Goal: Task Accomplishment & Management: Manage account settings

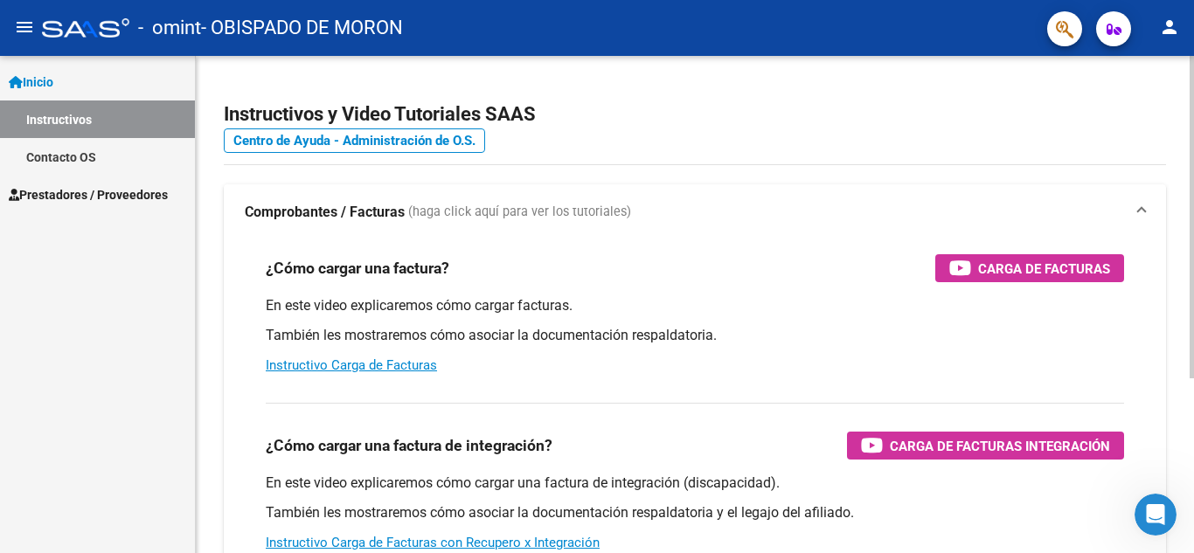
click at [1180, 31] on div "menu - omint - OBISPADO DE MORON person Inicio Instructivos Contacto OS Prestad…" at bounding box center [597, 276] width 1194 height 553
click at [82, 80] on link "Inicio" at bounding box center [97, 82] width 195 height 38
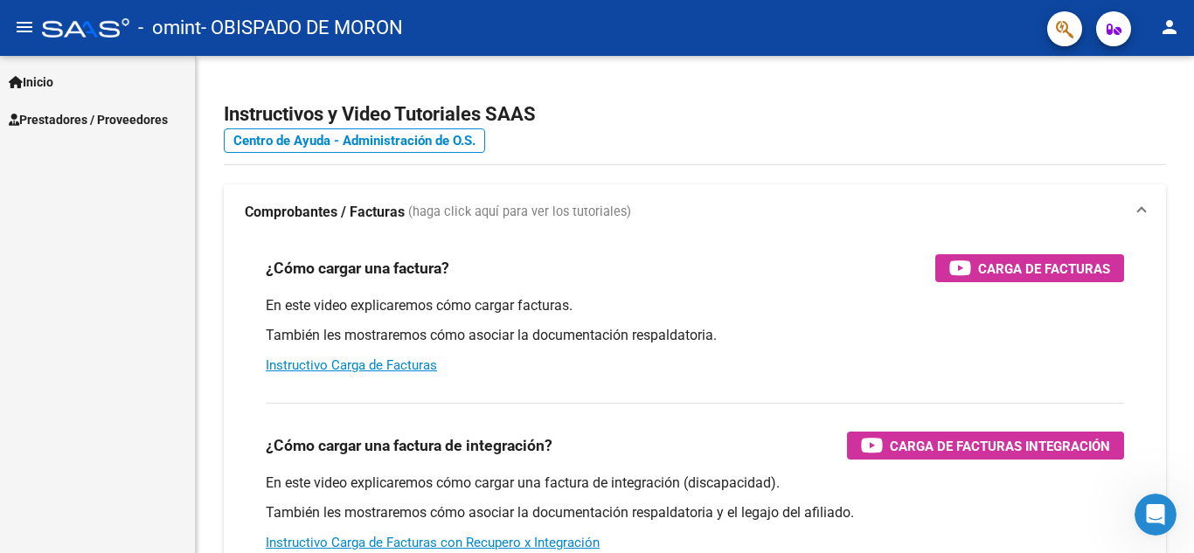
click at [82, 80] on link "Inicio" at bounding box center [97, 82] width 195 height 38
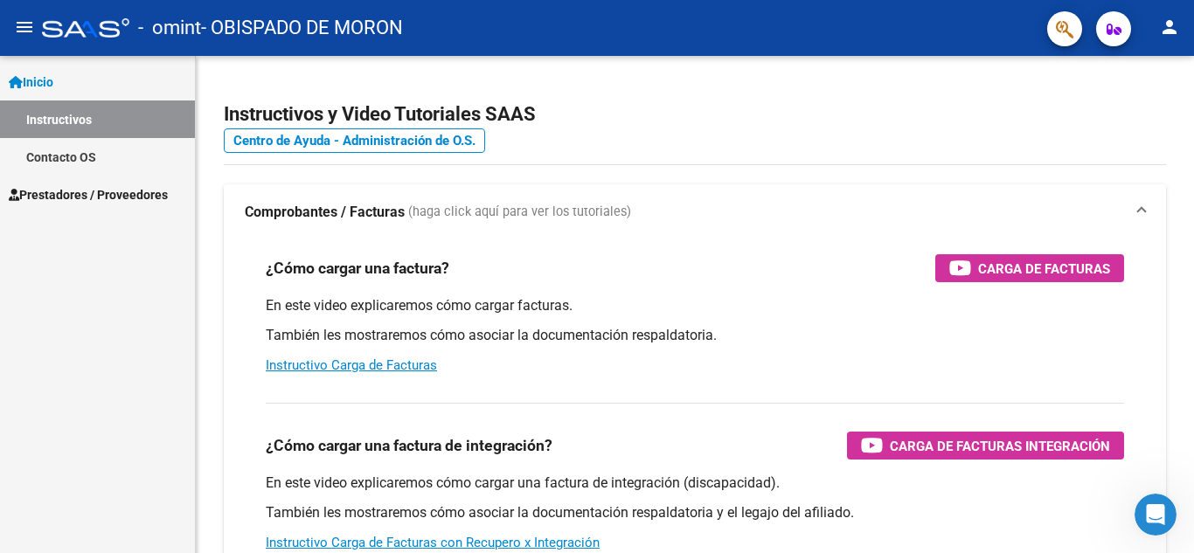
click at [95, 188] on span "Prestadores / Proveedores" at bounding box center [88, 194] width 159 height 19
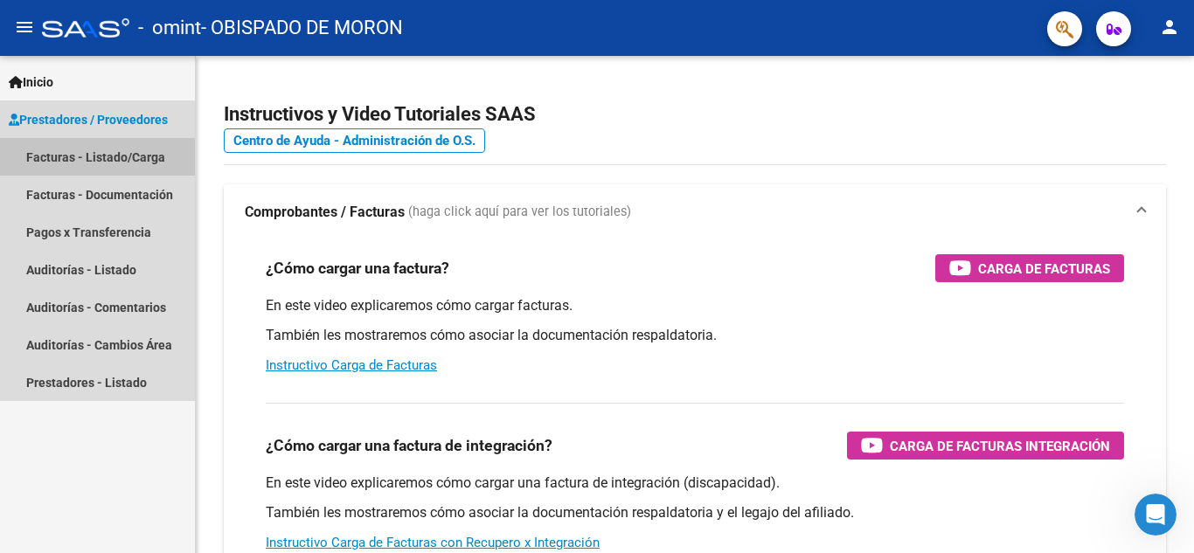
click at [93, 157] on link "Facturas - Listado/Carga" at bounding box center [97, 157] width 195 height 38
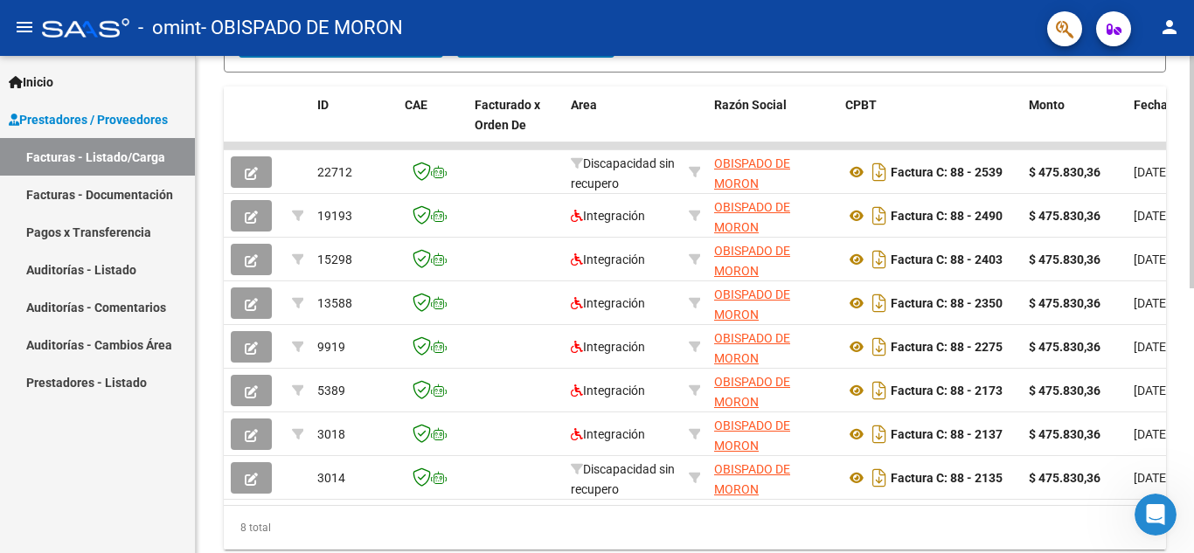
click at [1180, 364] on div at bounding box center [1191, 412] width 4 height 232
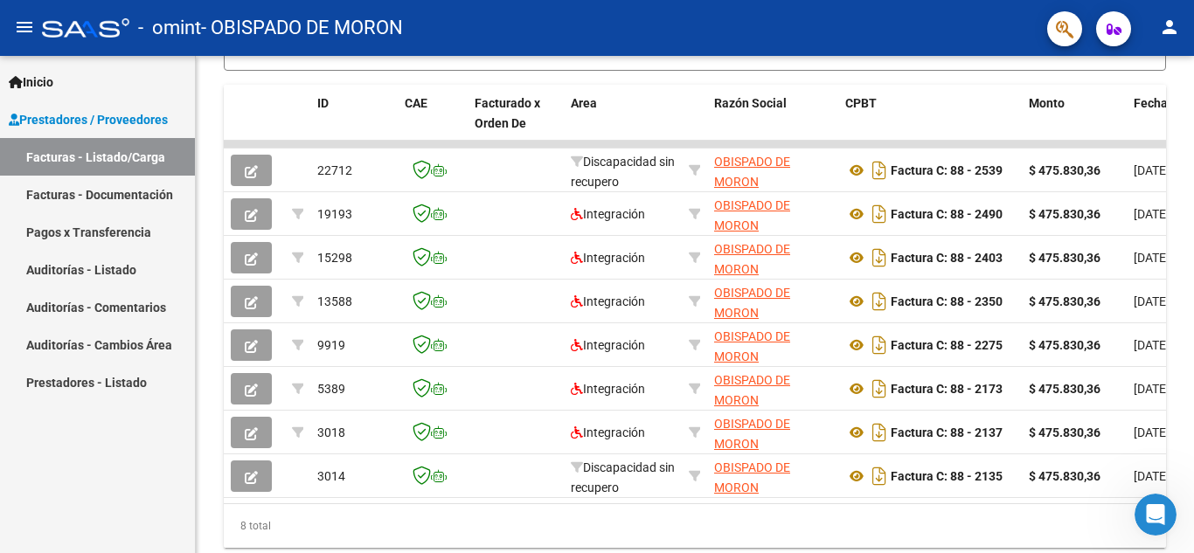
click at [1168, 24] on mat-icon "person" at bounding box center [1169, 27] width 21 height 21
click at [1112, 29] on div at bounding box center [597, 276] width 1194 height 553
click at [1112, 29] on icon "button" at bounding box center [1113, 29] width 15 height 13
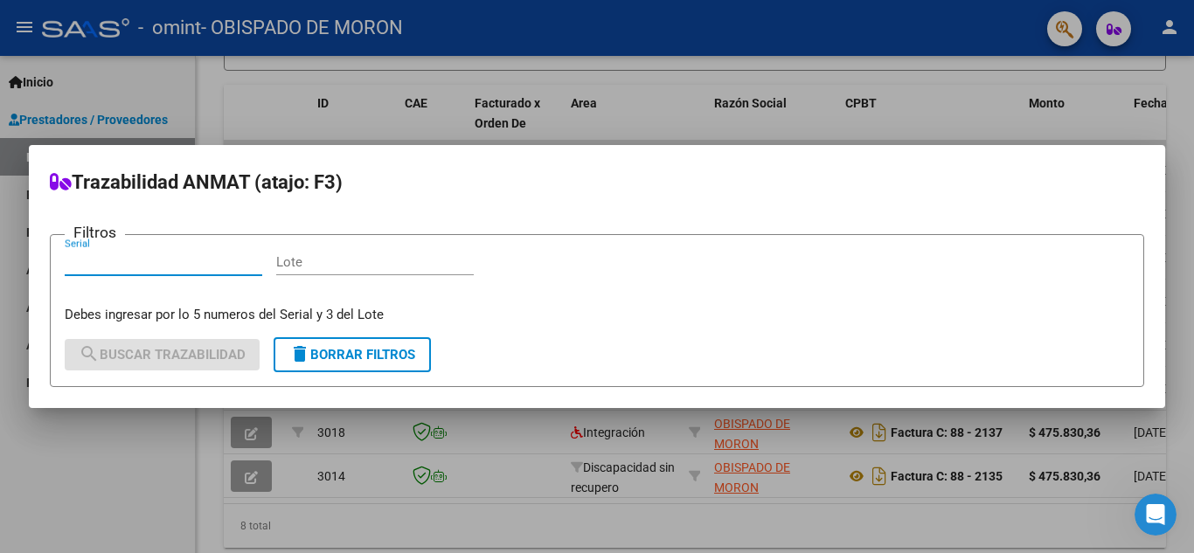
click at [1097, 103] on div at bounding box center [597, 276] width 1194 height 553
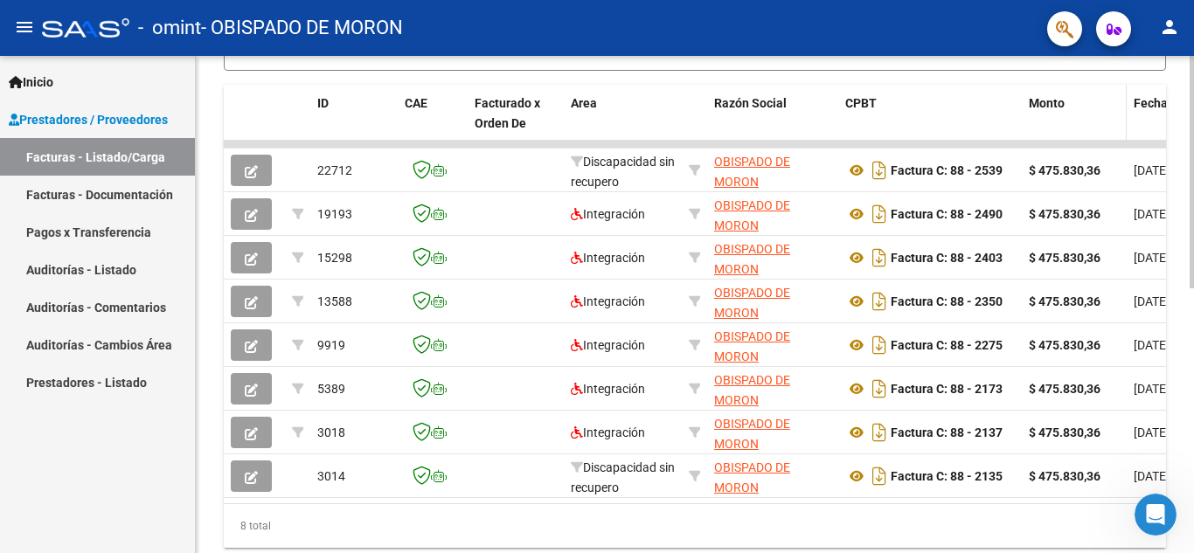
click at [1096, 103] on div "Monto" at bounding box center [1073, 103] width 91 height 20
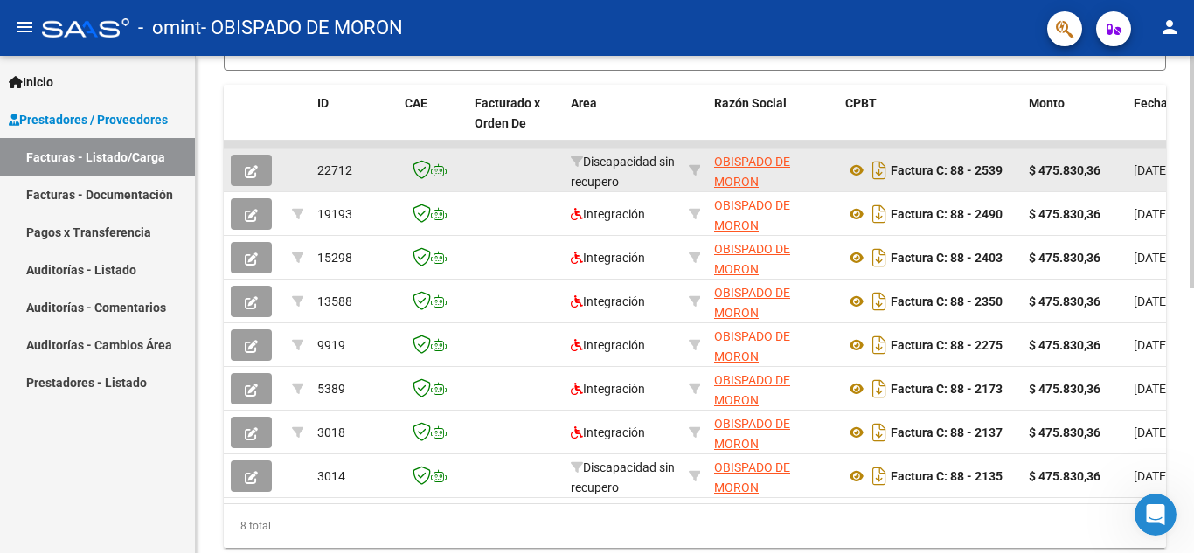
click at [260, 177] on button "button" at bounding box center [251, 170] width 41 height 31
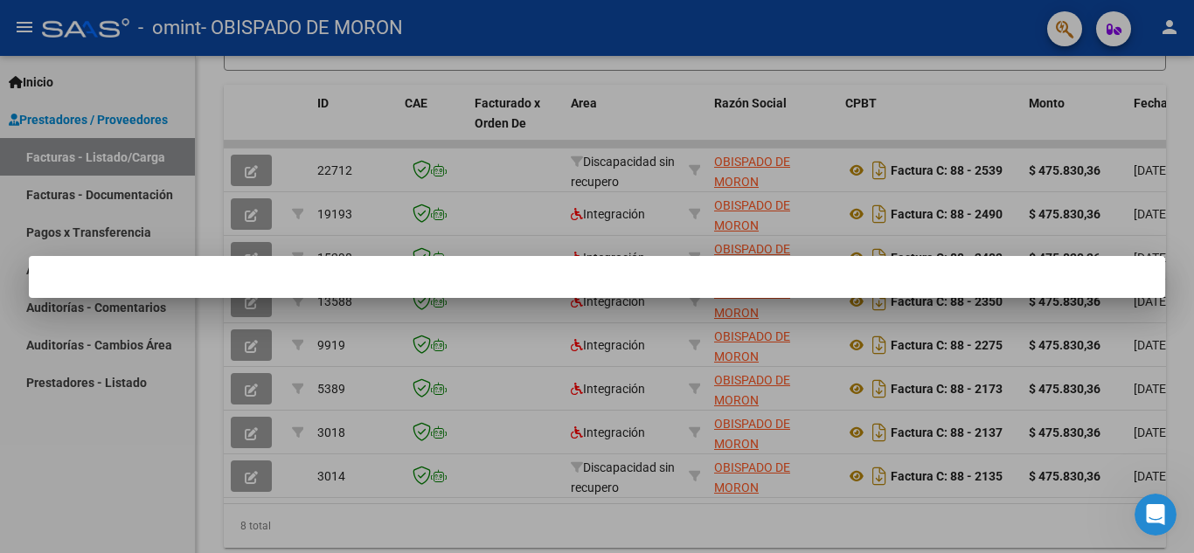
click at [451, 218] on div at bounding box center [597, 276] width 1194 height 553
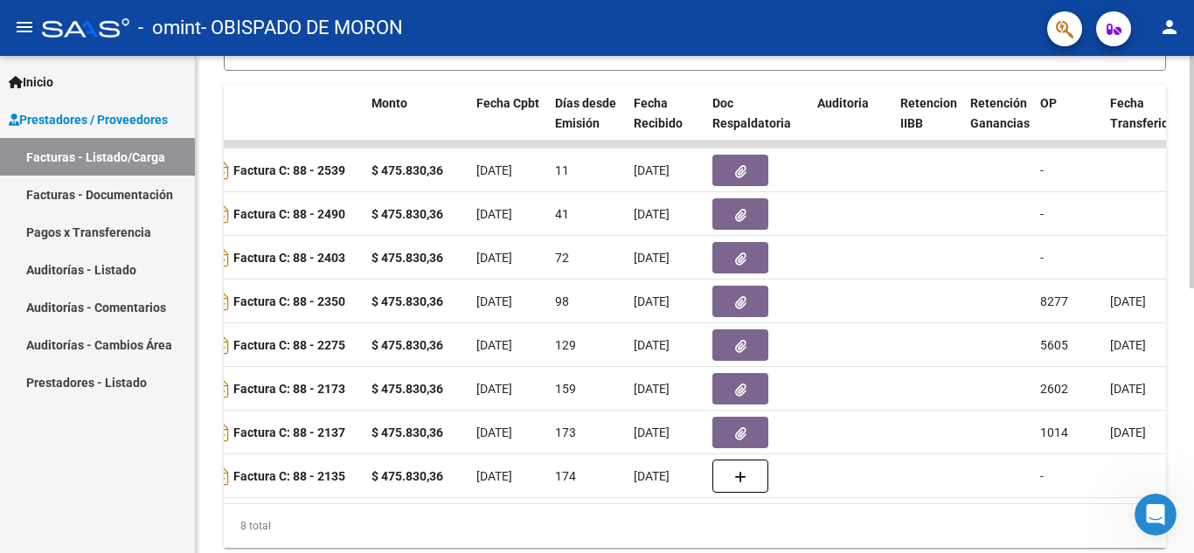
scroll to position [0, 640]
